Goal: Task Accomplishment & Management: Use online tool/utility

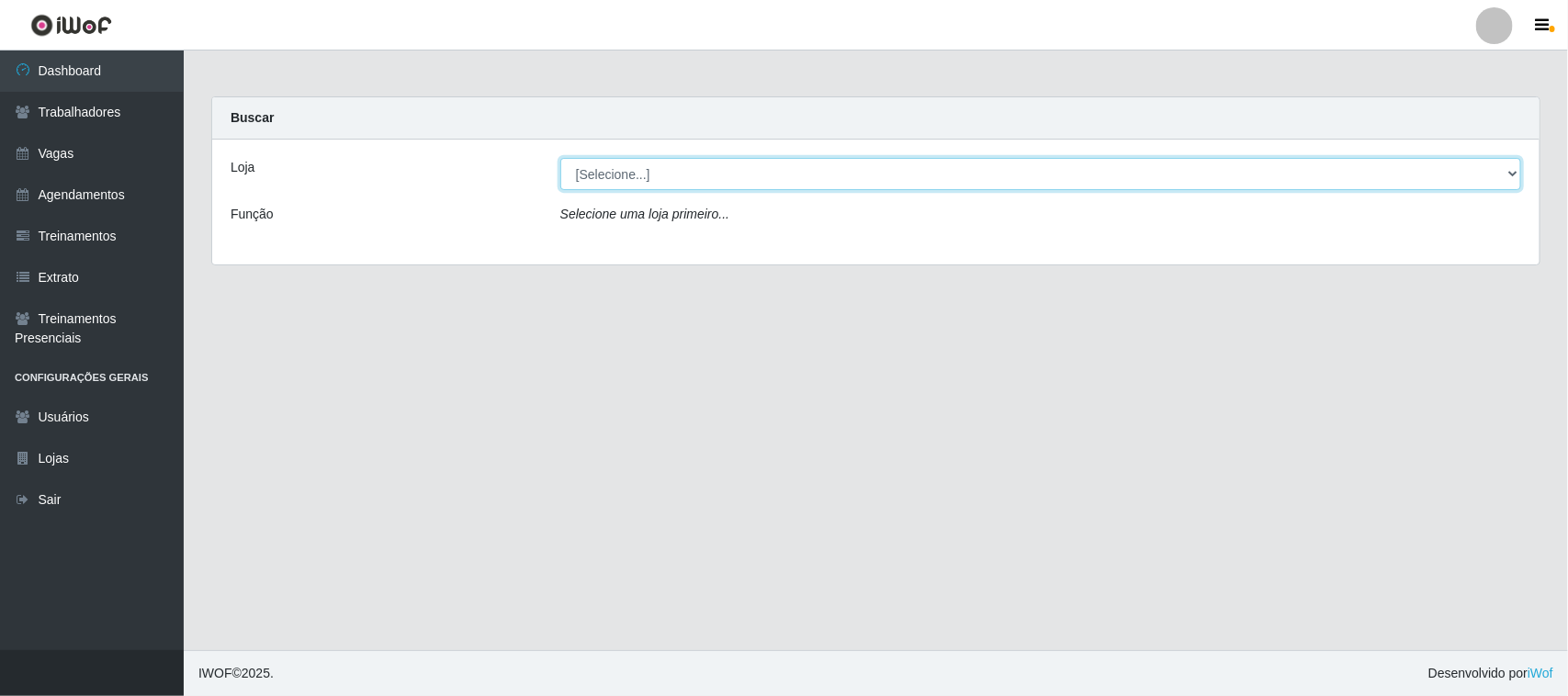
click at [1515, 175] on select "[Selecione...] [GEOGRAPHIC_DATA]" at bounding box center [1041, 173] width 961 height 32
select select "65"
click at [561, 158] on select "[Selecione...] [GEOGRAPHIC_DATA]" at bounding box center [1041, 173] width 961 height 32
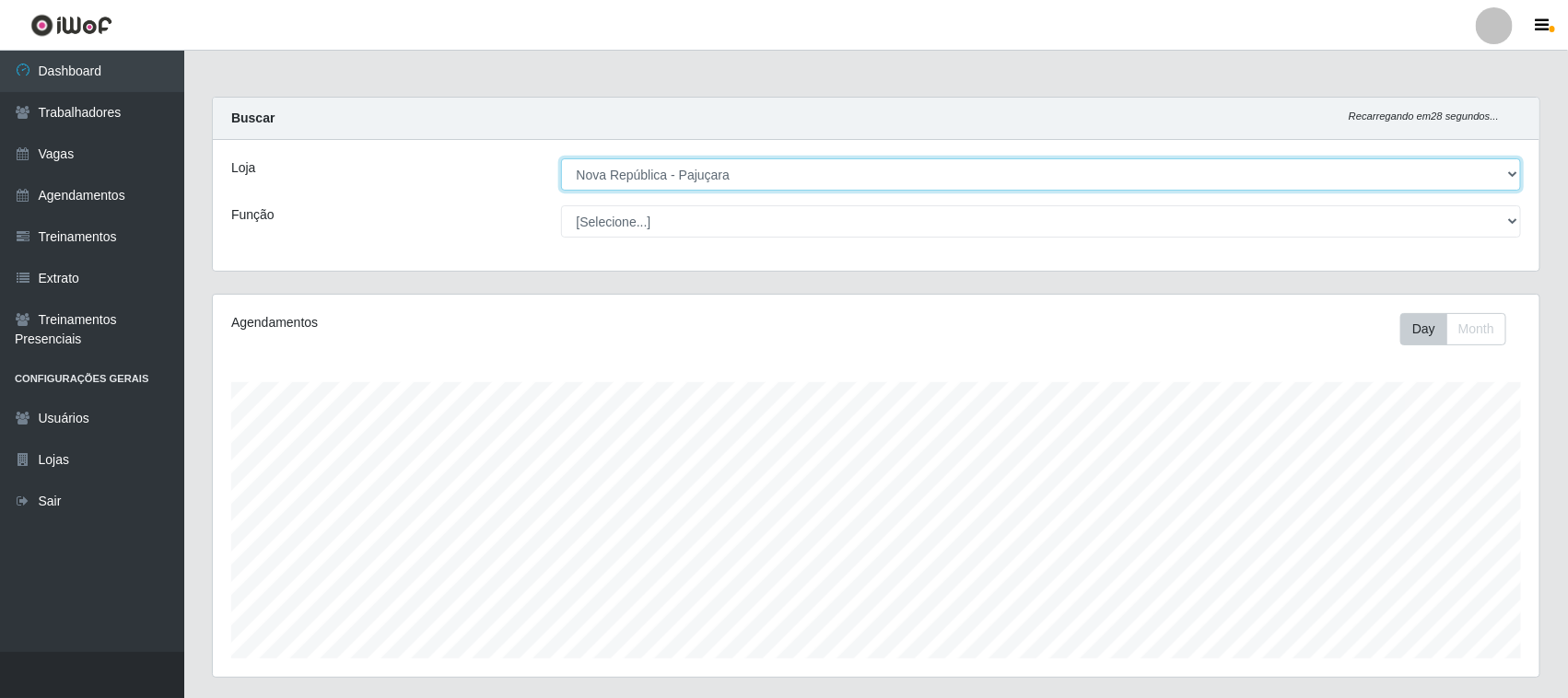
scroll to position [383, 1327]
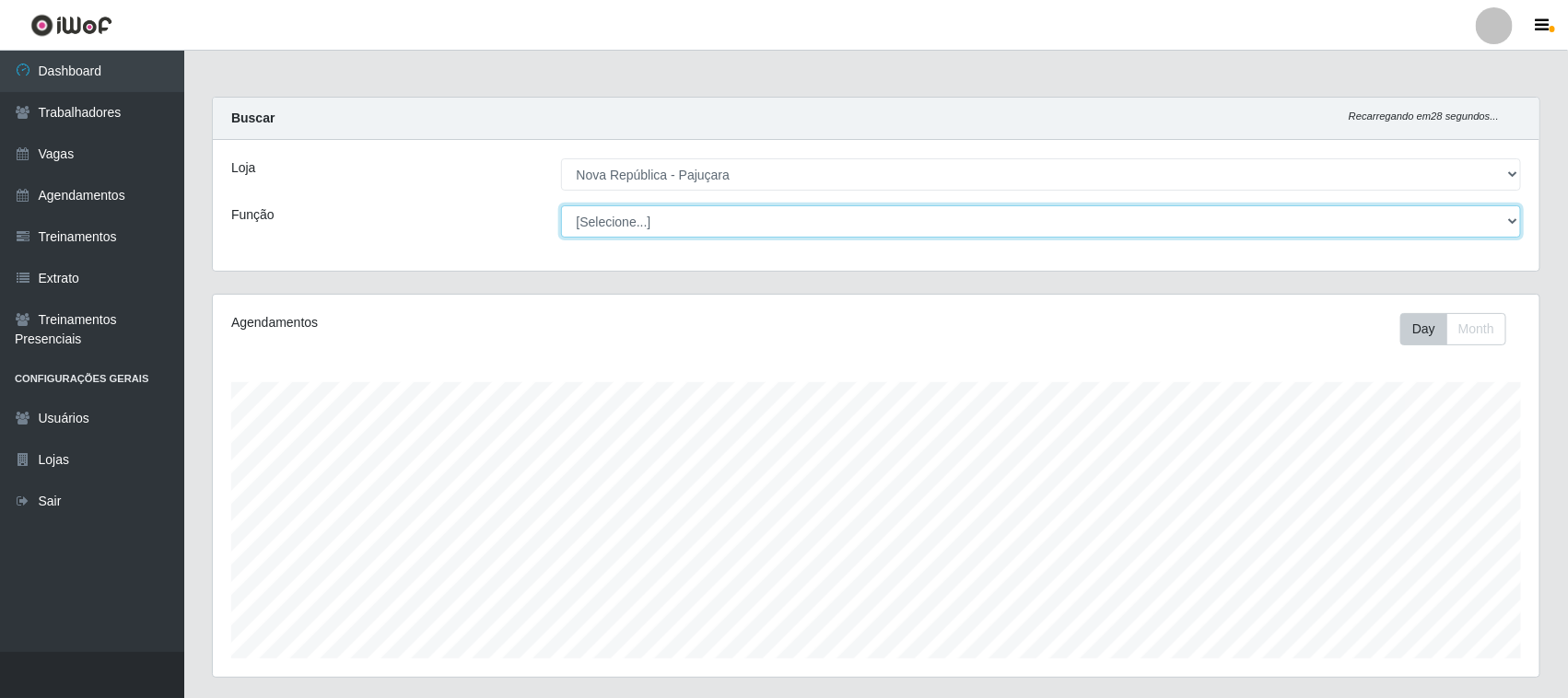
click at [1504, 216] on select "[Selecione...] Balconista Operador de Caixa Repositor" at bounding box center [1042, 221] width 961 height 32
select select "22"
click at [562, 205] on select "[Selecione...] Balconista Operador de Caixa Repositor" at bounding box center [1042, 221] width 961 height 32
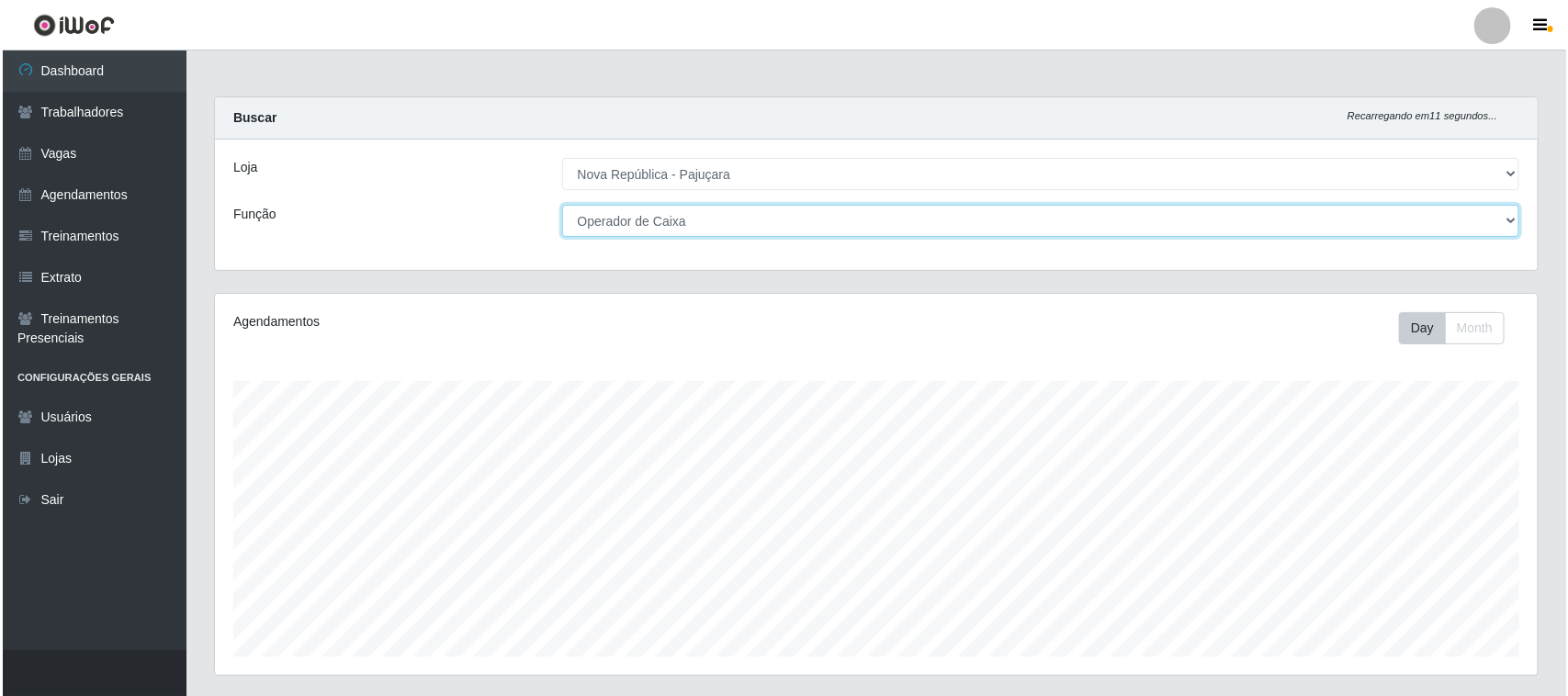
scroll to position [459, 0]
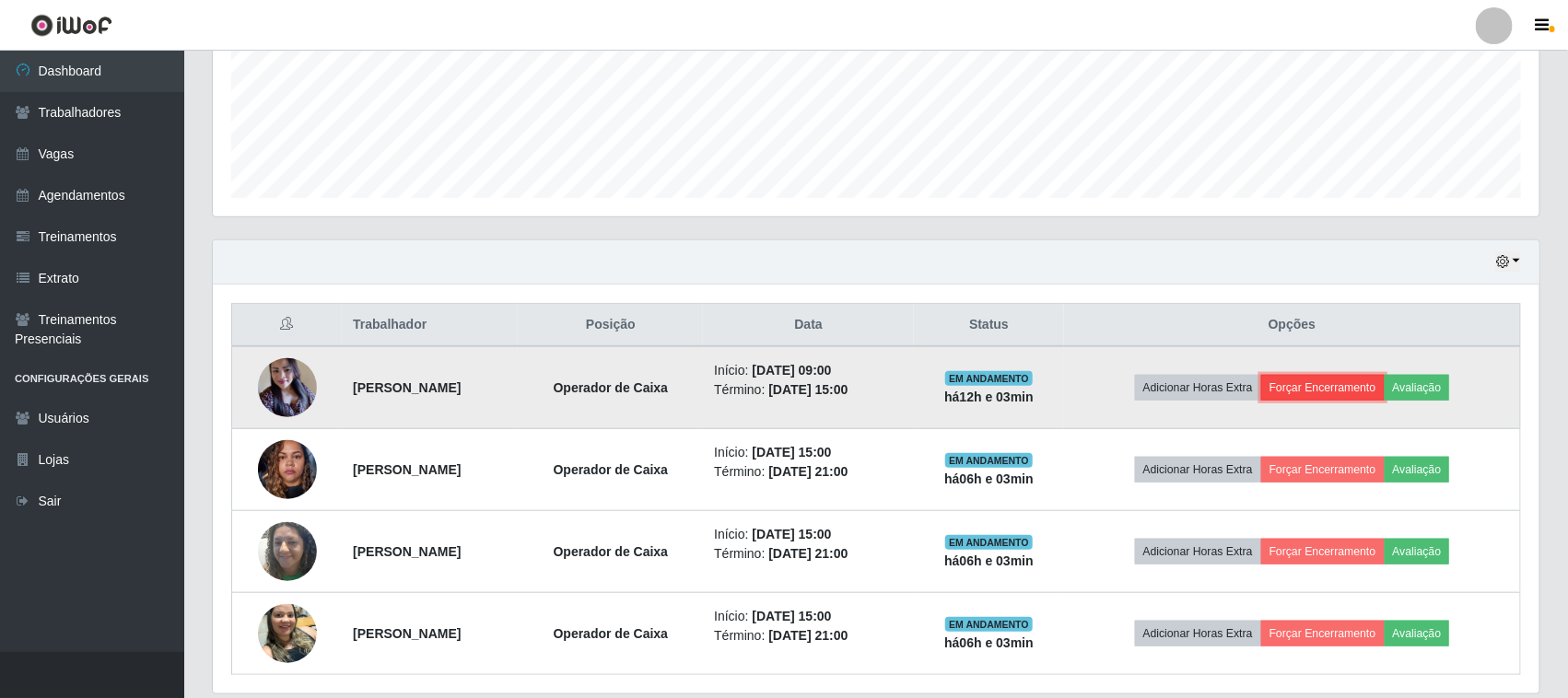
click at [1327, 374] on button "Forçar Encerramento" at bounding box center [1323, 387] width 123 height 26
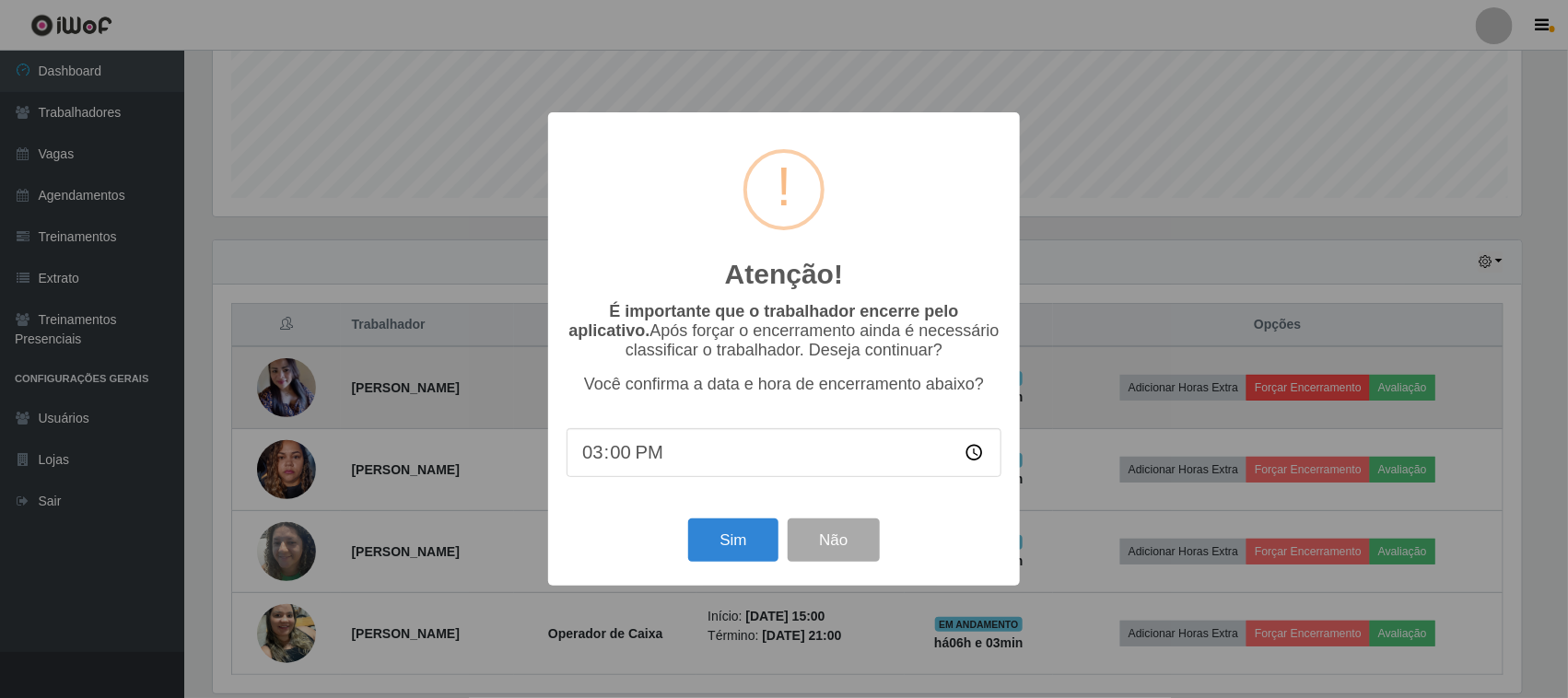
scroll to position [383, 1314]
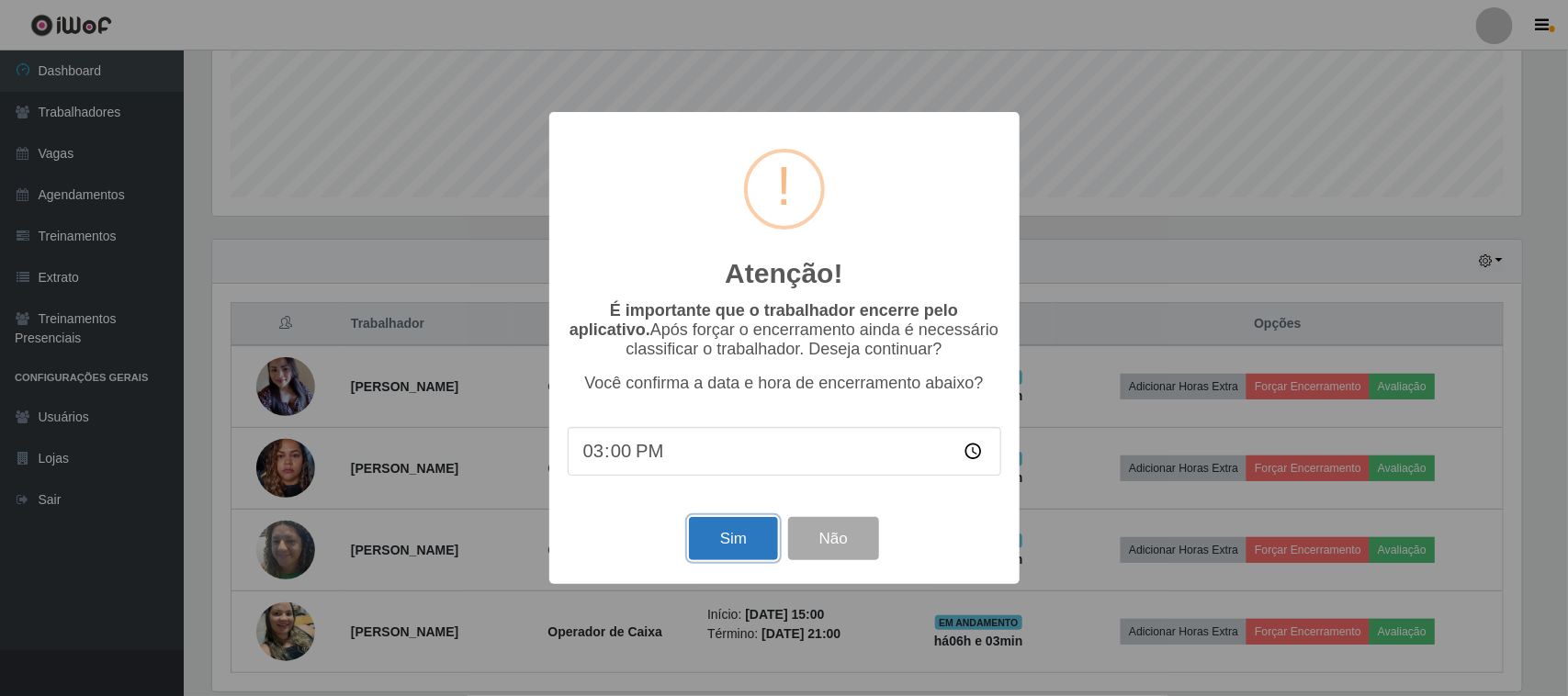
click at [712, 543] on button "Sim" at bounding box center [733, 538] width 89 height 43
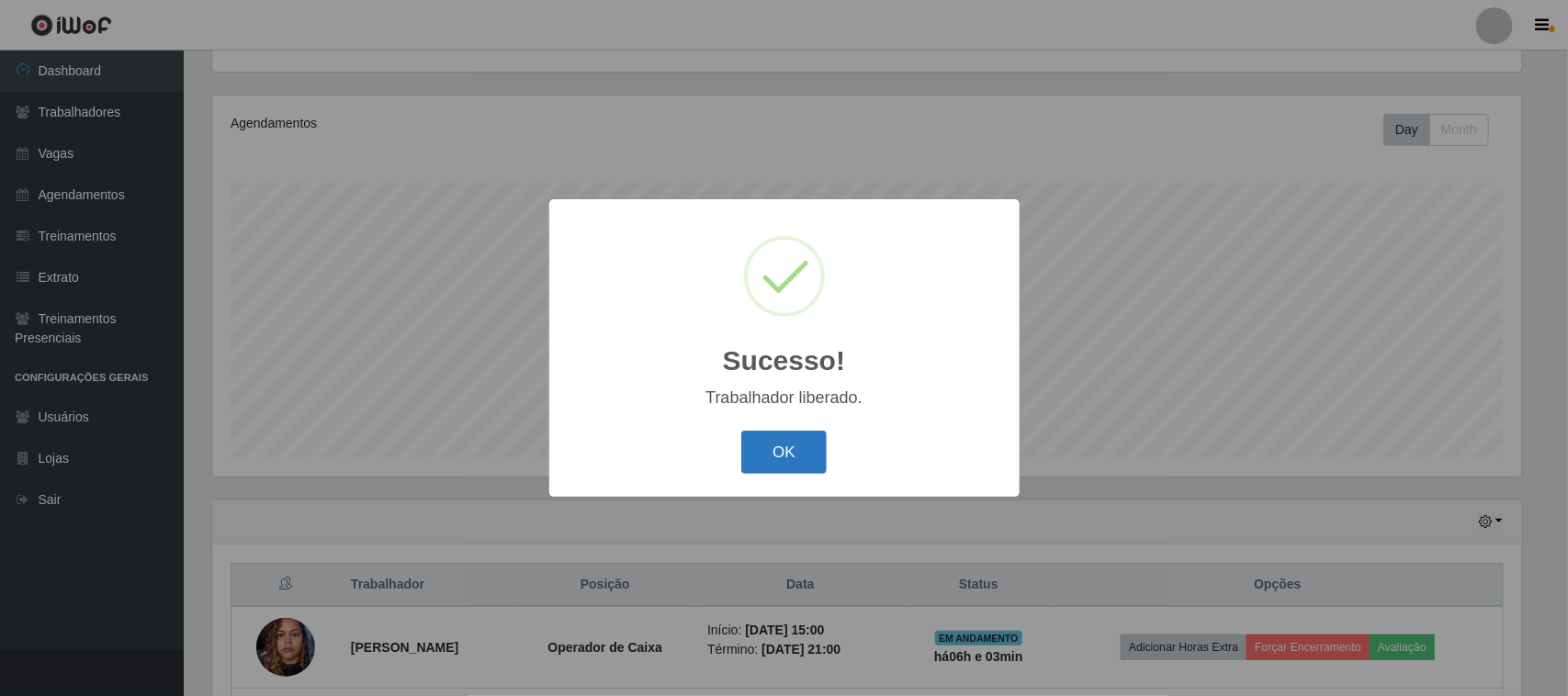
click at [783, 446] on button "OK" at bounding box center [784, 452] width 86 height 43
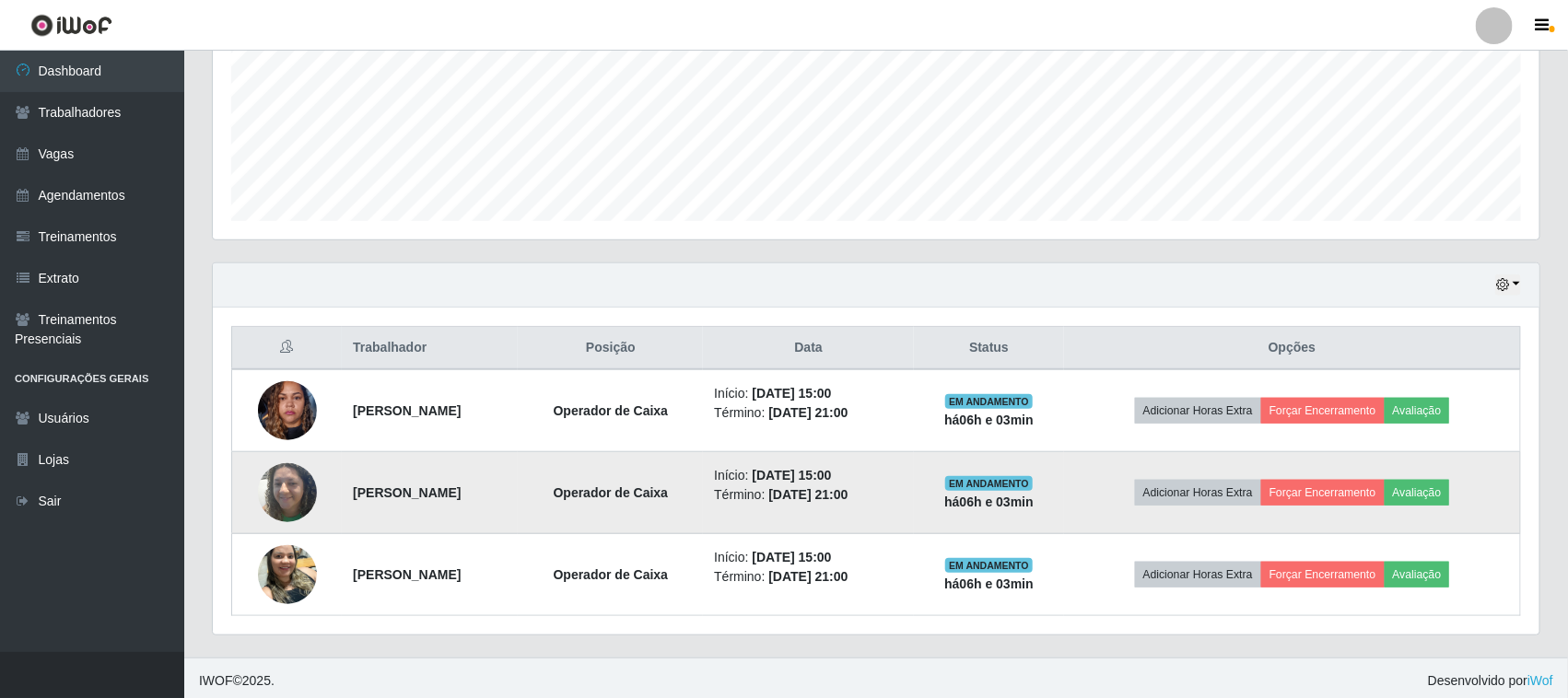
scroll to position [445, 0]
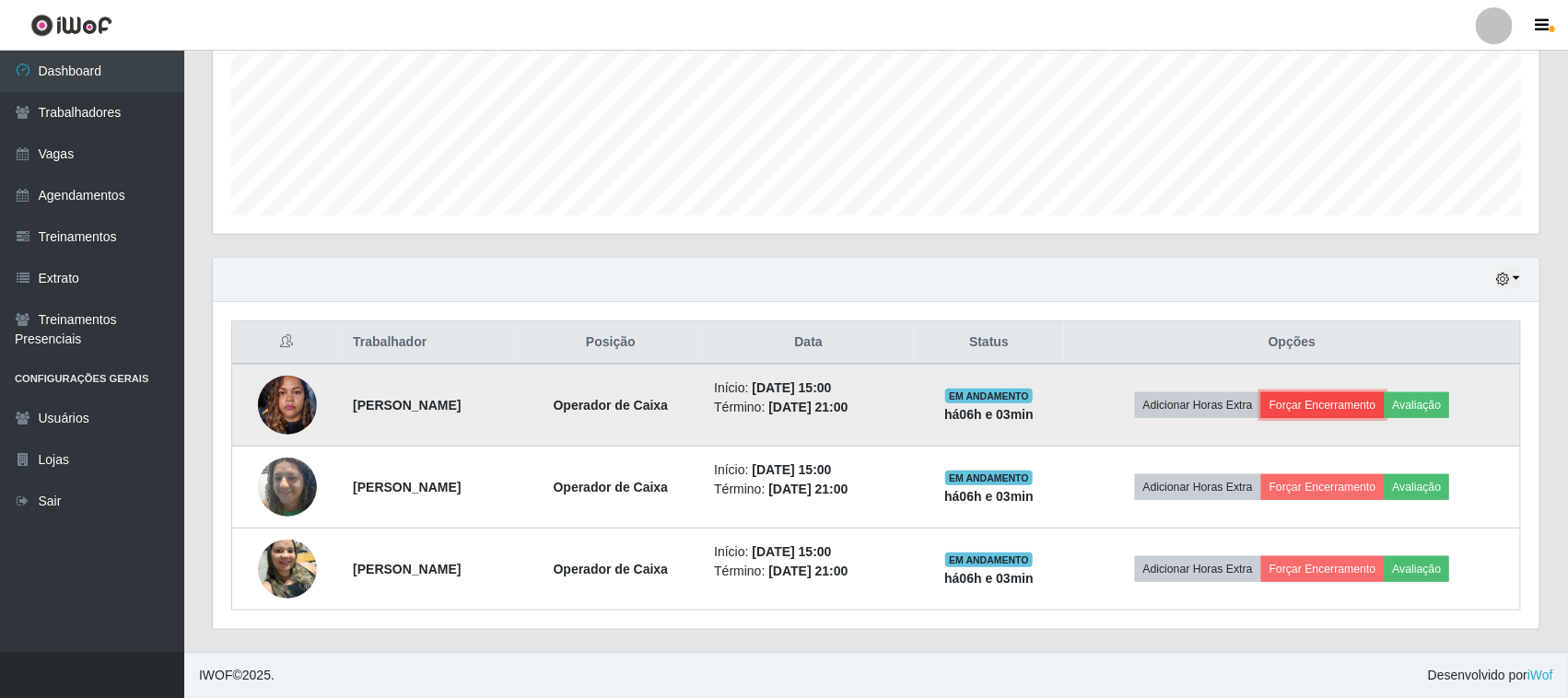
click at [1342, 406] on button "Forçar Encerramento" at bounding box center [1323, 405] width 123 height 26
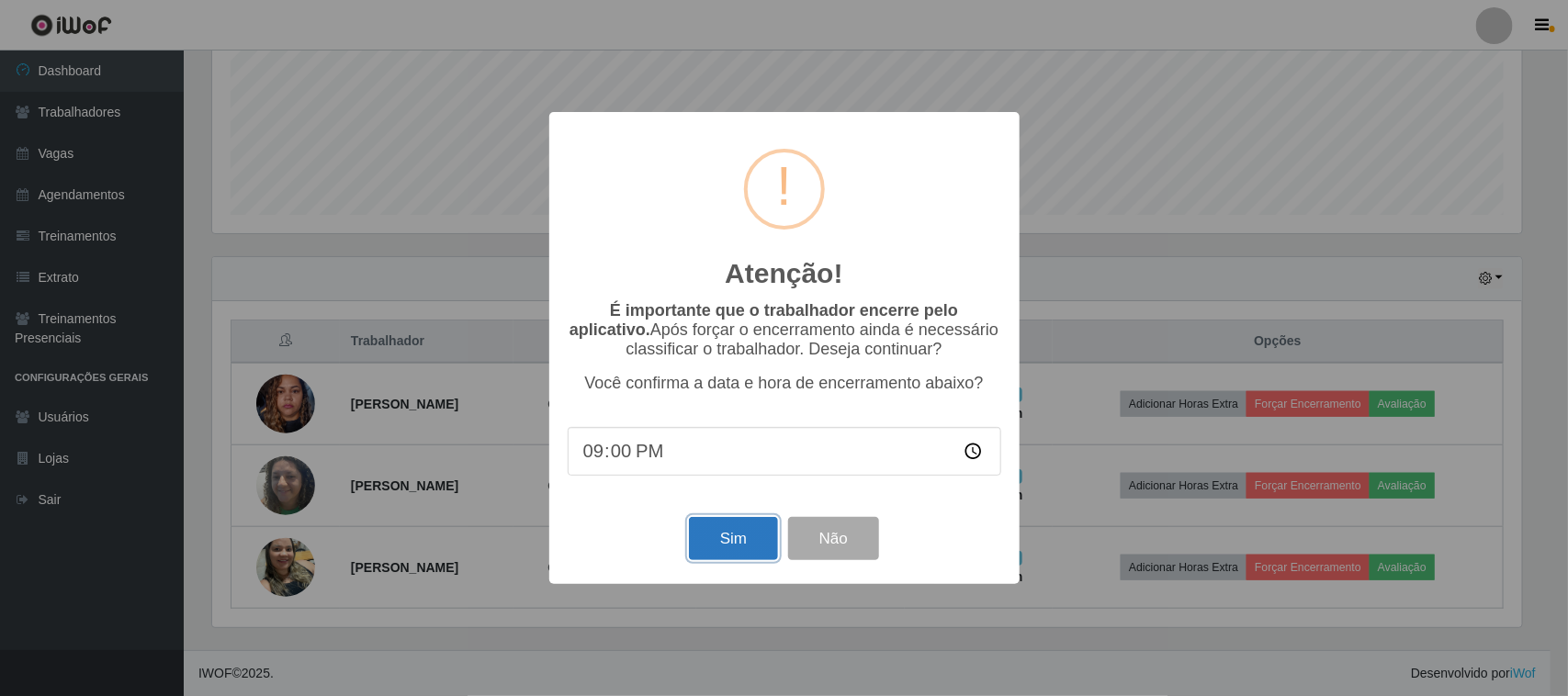
click at [710, 549] on button "Sim" at bounding box center [733, 538] width 89 height 43
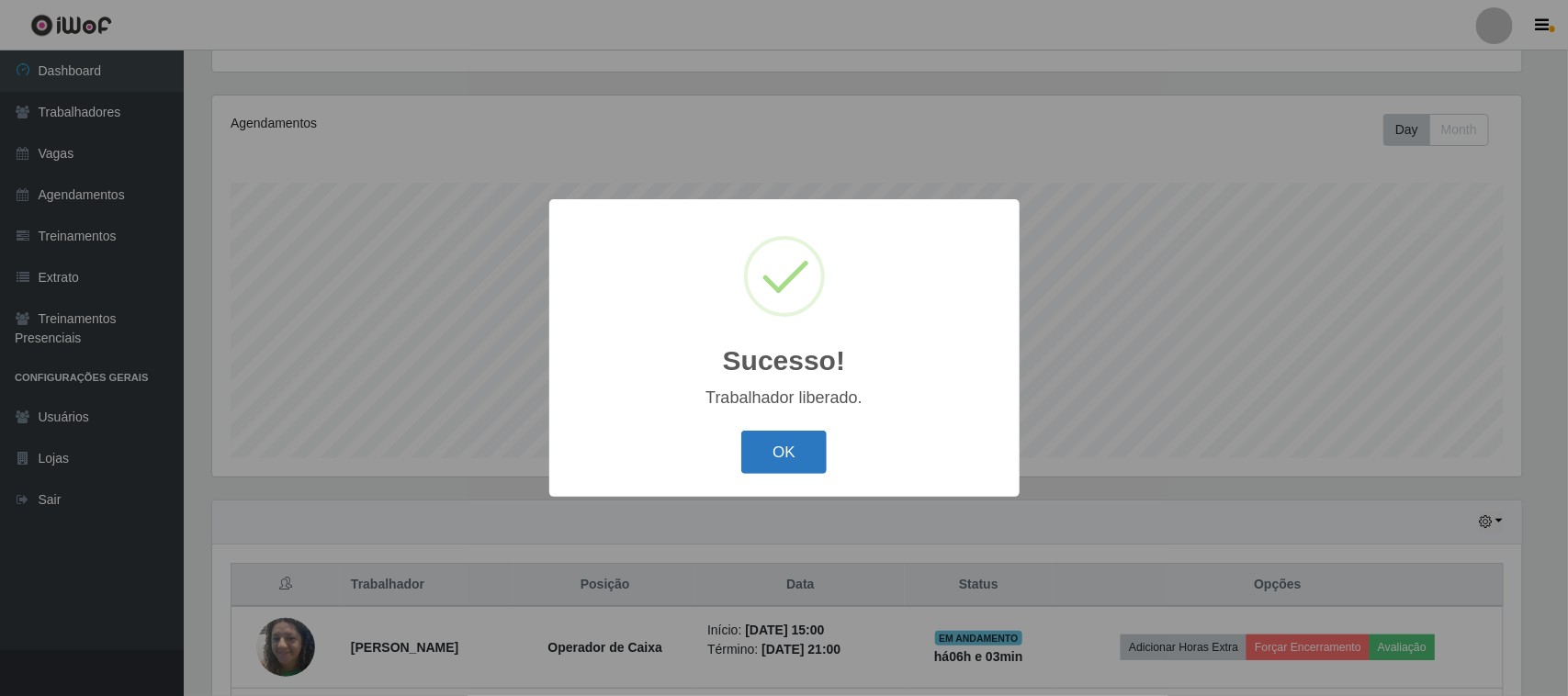
click at [759, 454] on button "OK" at bounding box center [784, 452] width 86 height 43
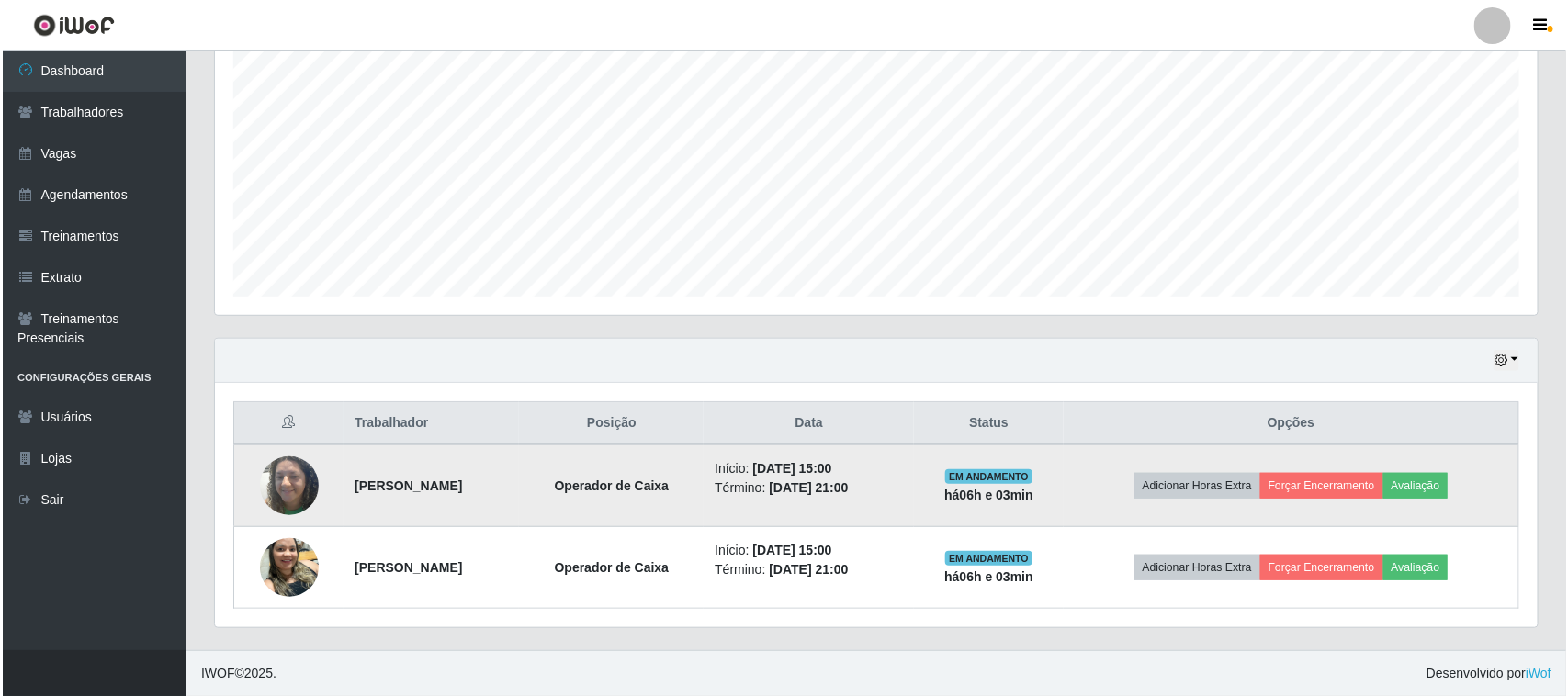
scroll to position [360, 0]
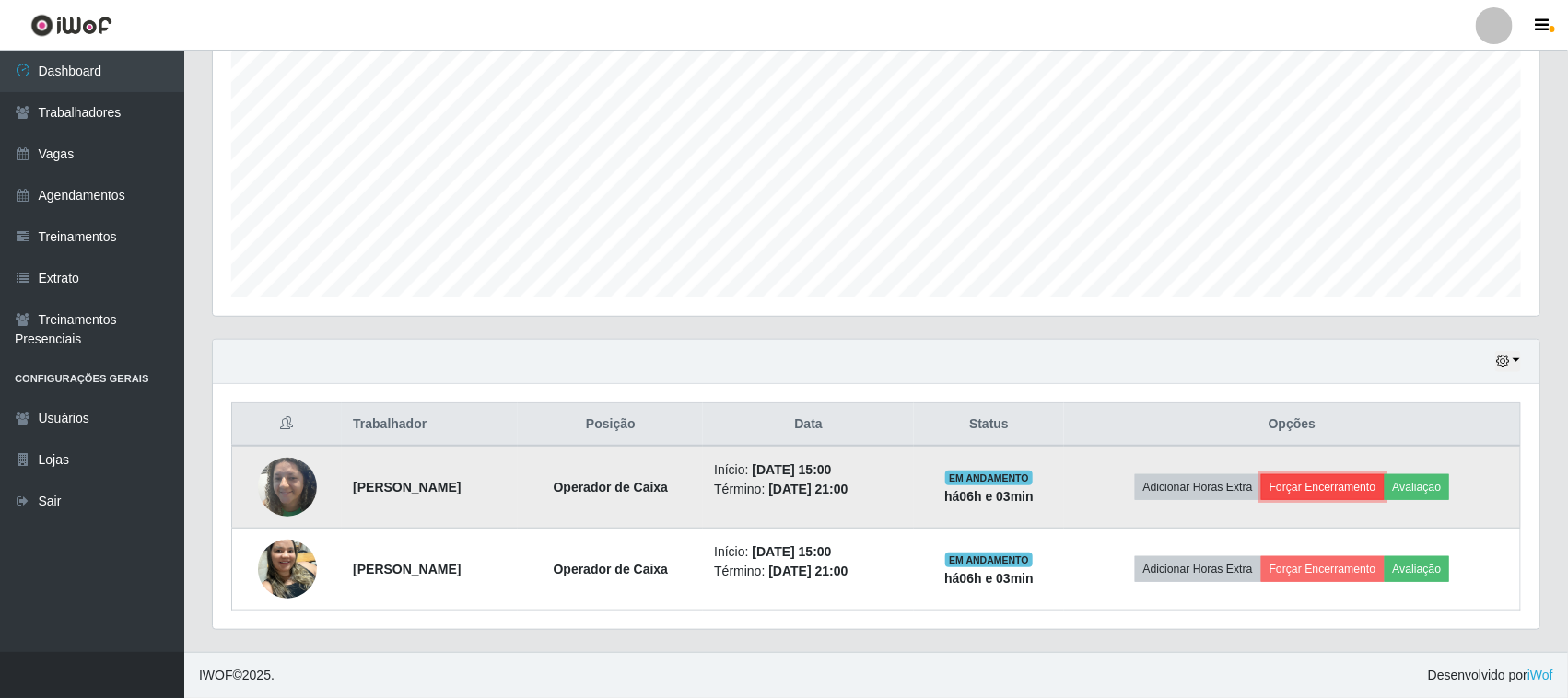
click at [1368, 486] on button "Forçar Encerramento" at bounding box center [1323, 487] width 123 height 26
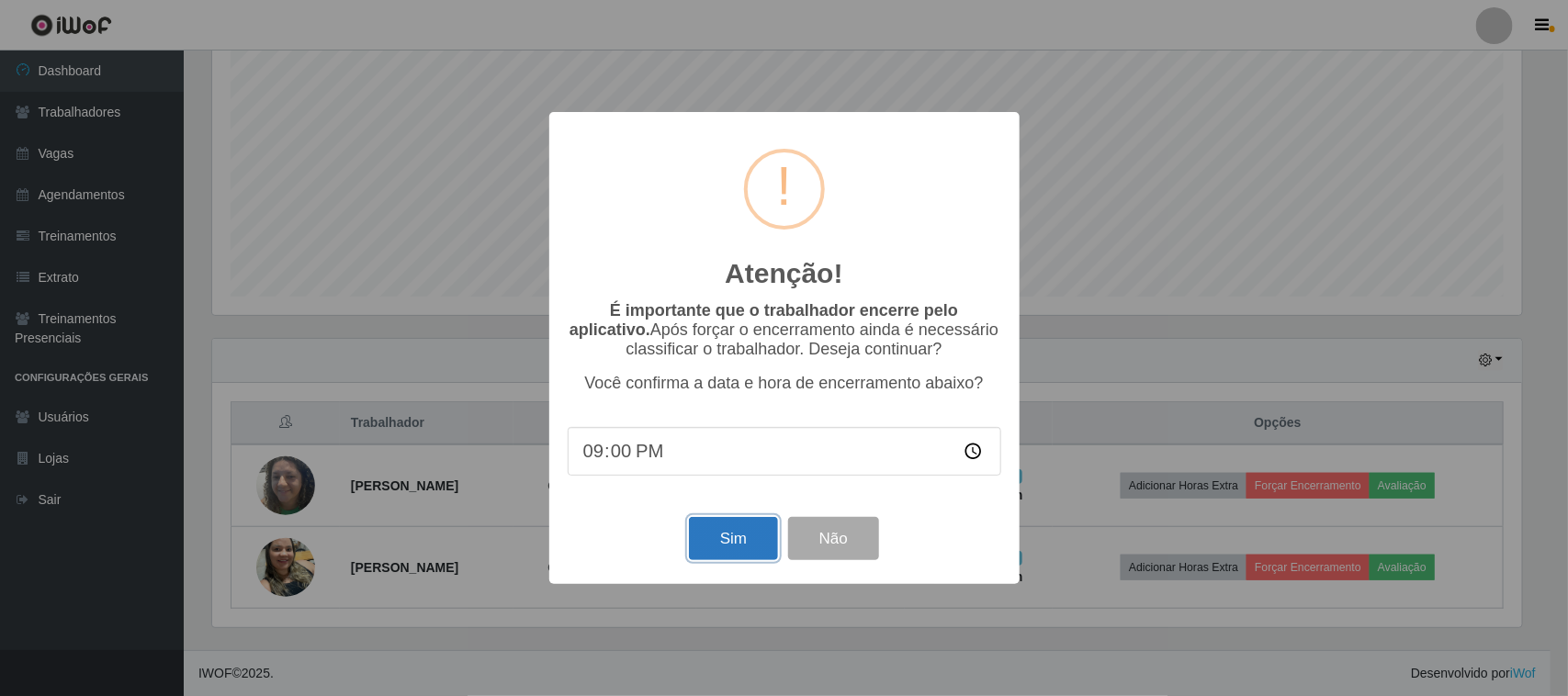
click at [737, 542] on button "Sim" at bounding box center [733, 538] width 89 height 43
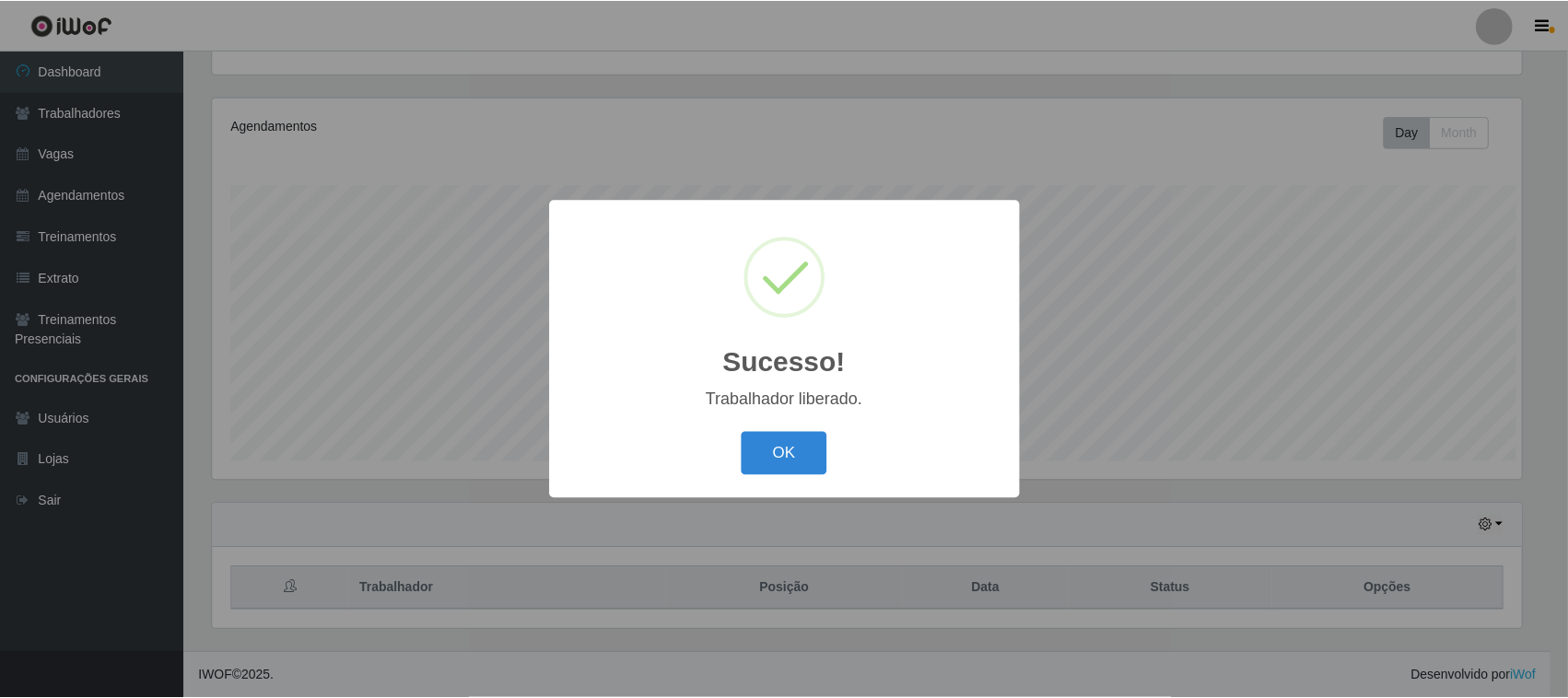
scroll to position [0, 0]
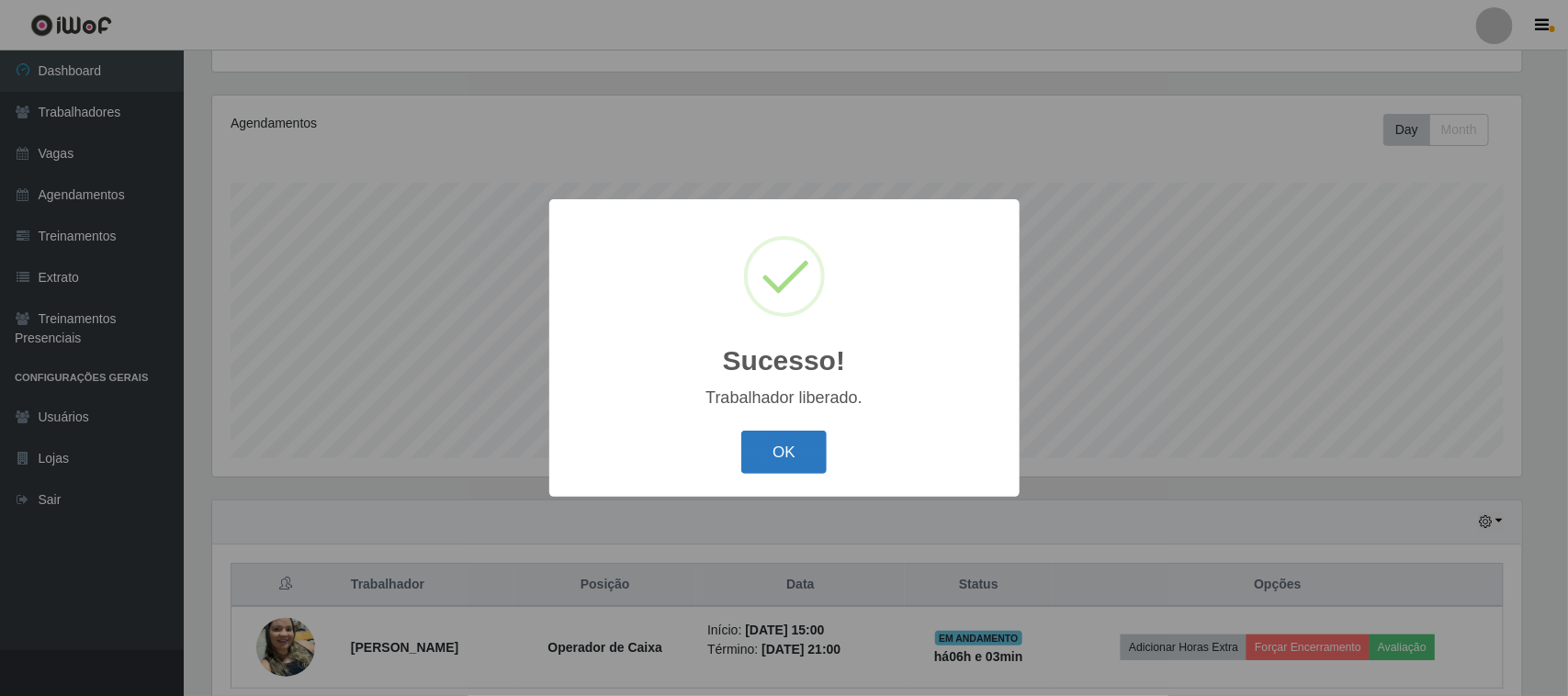
click at [788, 452] on button "OK" at bounding box center [784, 452] width 86 height 43
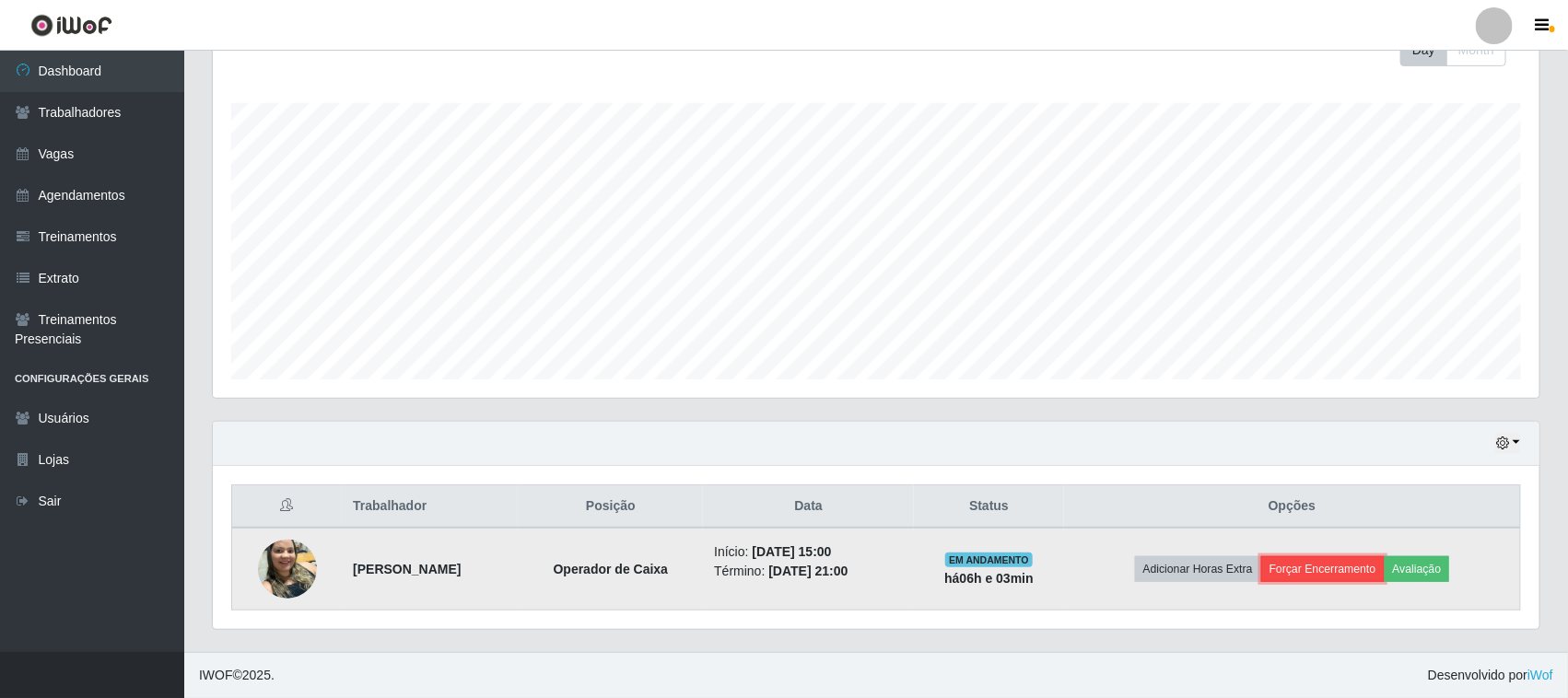
click at [1325, 571] on button "Forçar Encerramento" at bounding box center [1323, 569] width 123 height 26
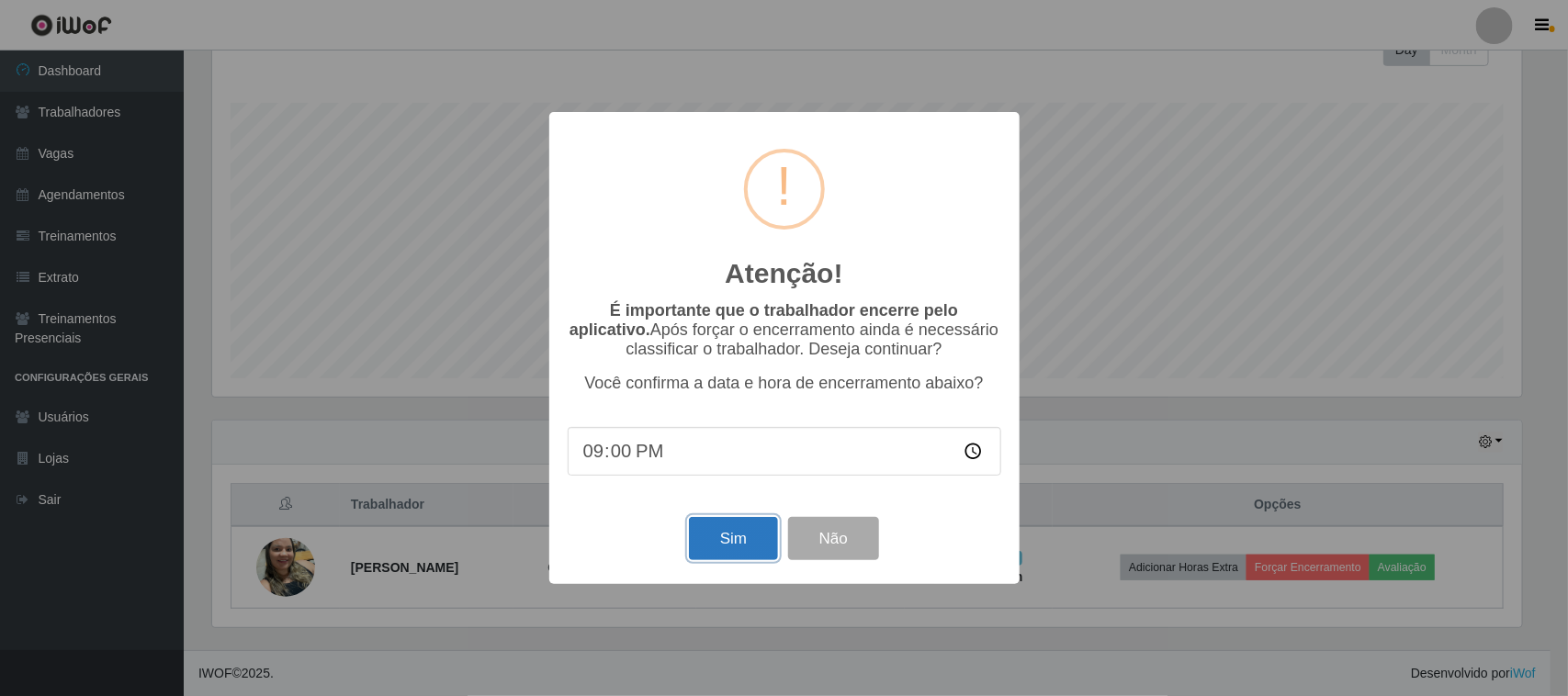
click at [745, 539] on button "Sim" at bounding box center [733, 538] width 89 height 43
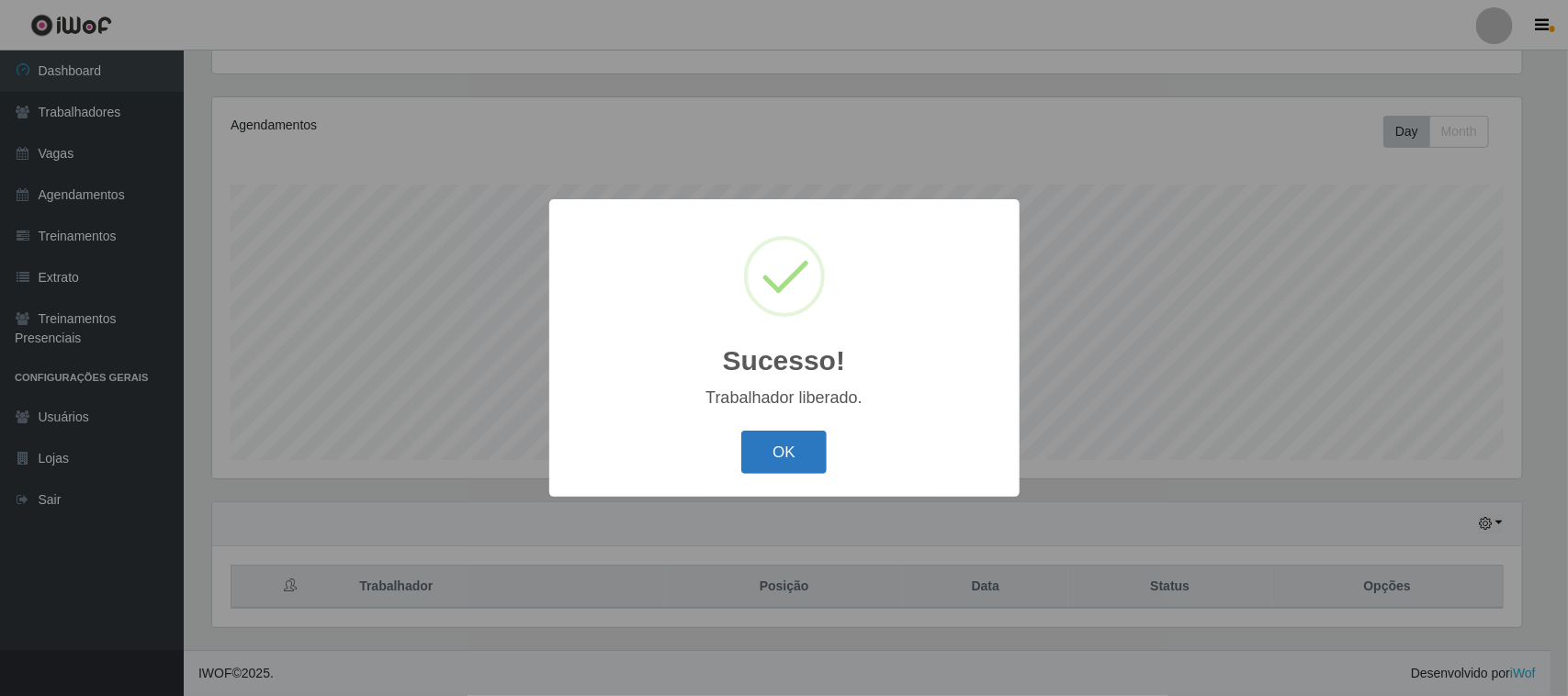
click at [784, 450] on button "OK" at bounding box center [784, 452] width 86 height 43
